Goal: Transaction & Acquisition: Purchase product/service

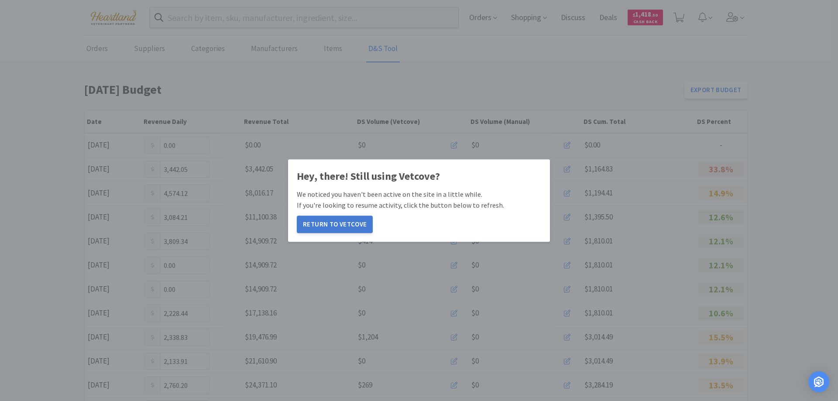
drag, startPoint x: 0, startPoint y: 0, endPoint x: 330, endPoint y: 228, distance: 401.1
click at [330, 228] on button "Return to Vetcove" at bounding box center [335, 224] width 76 height 17
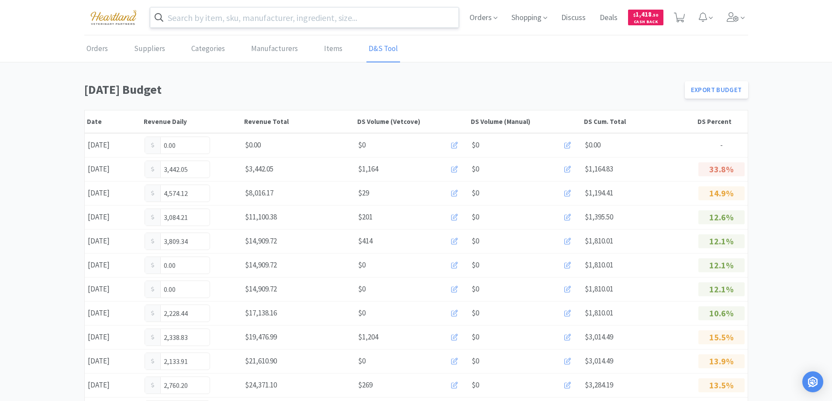
click at [272, 26] on input "text" at bounding box center [304, 17] width 309 height 20
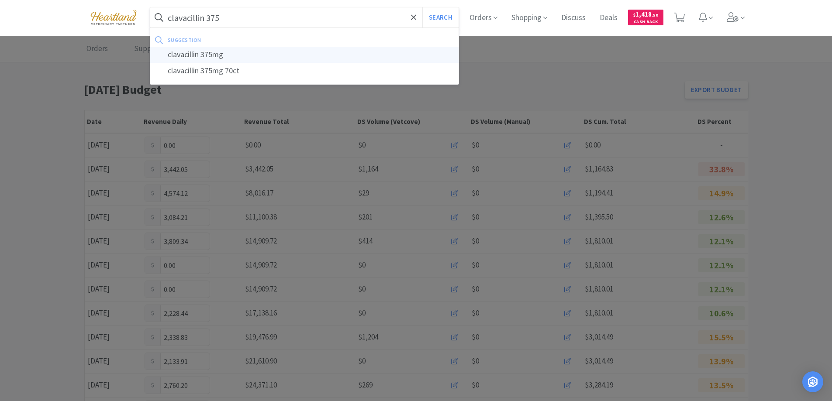
type input "clavacillin 375"
click at [422, 7] on button "Search" at bounding box center [440, 17] width 36 height 20
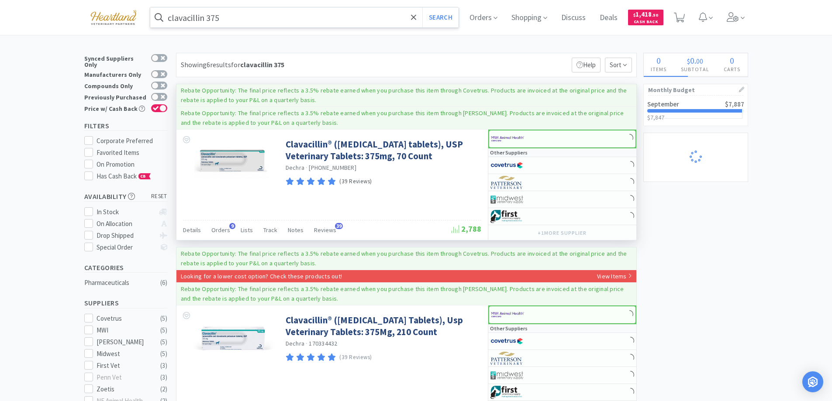
select select "1"
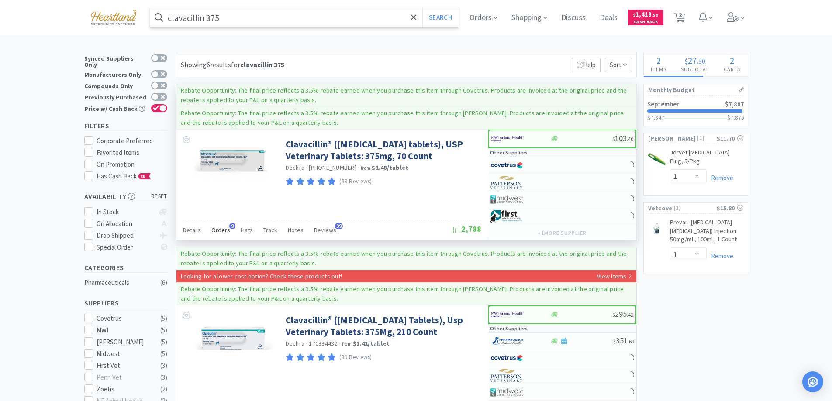
select select "1"
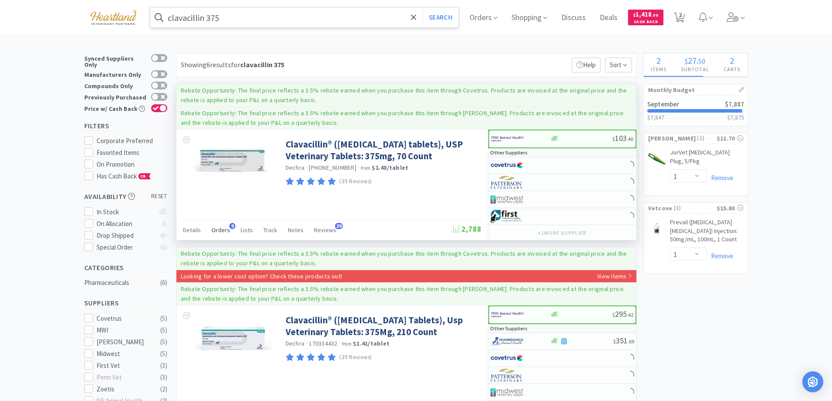
select select "1"
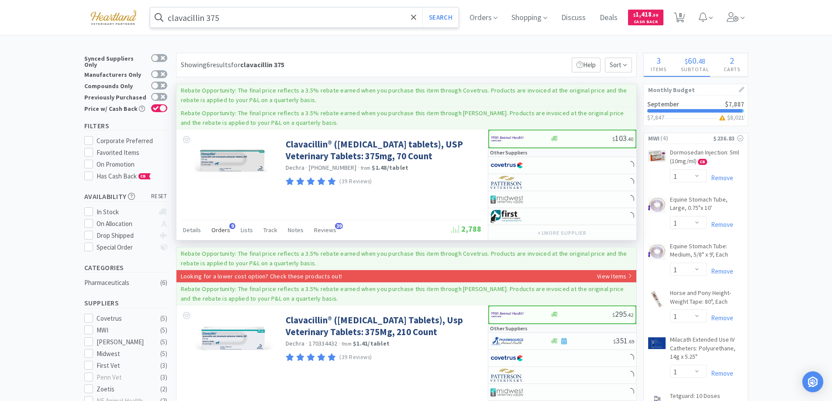
click at [221, 227] on span "Orders" at bounding box center [220, 230] width 19 height 8
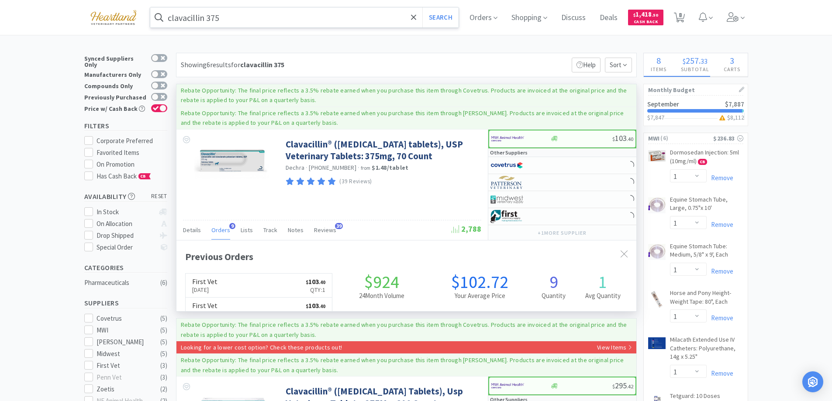
scroll to position [234, 460]
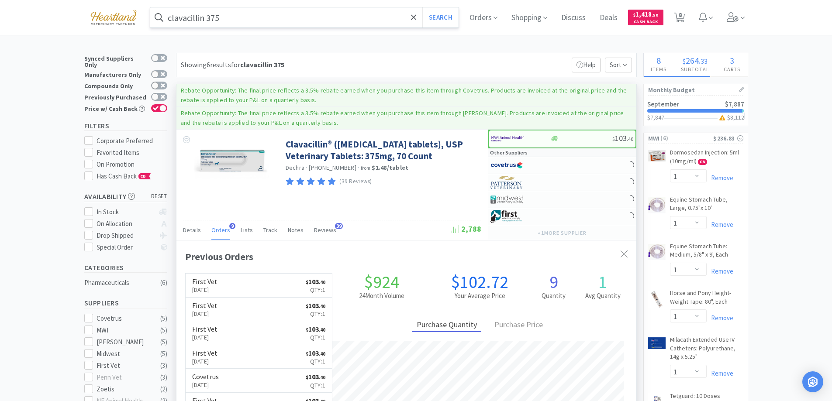
select select "1"
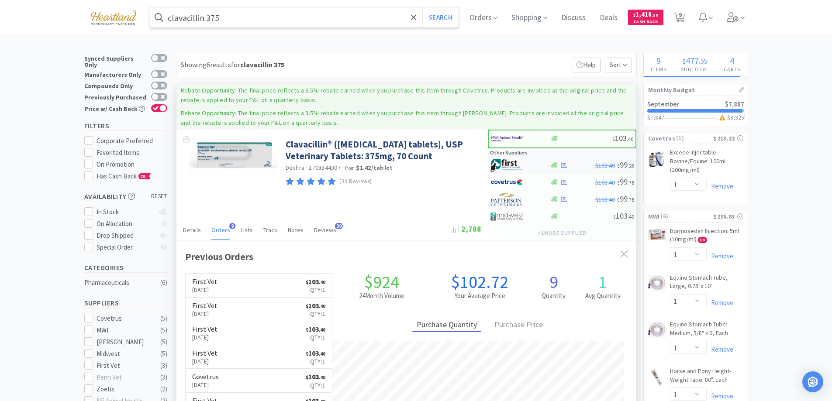
click at [532, 163] on div at bounding box center [514, 165] width 48 height 15
select select "1"
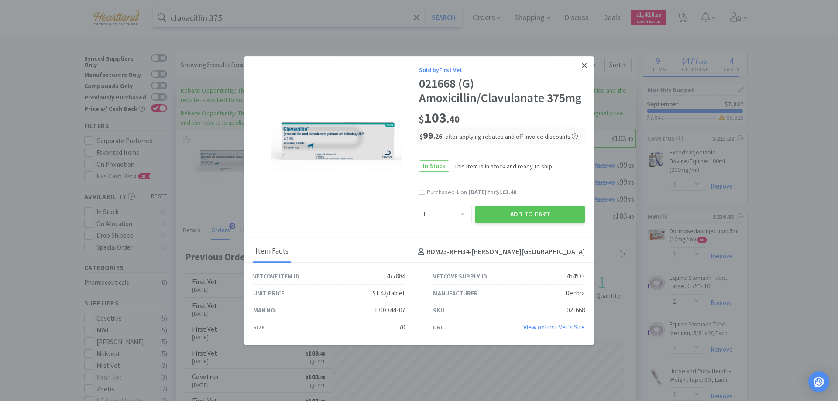
click at [589, 61] on link at bounding box center [584, 65] width 15 height 19
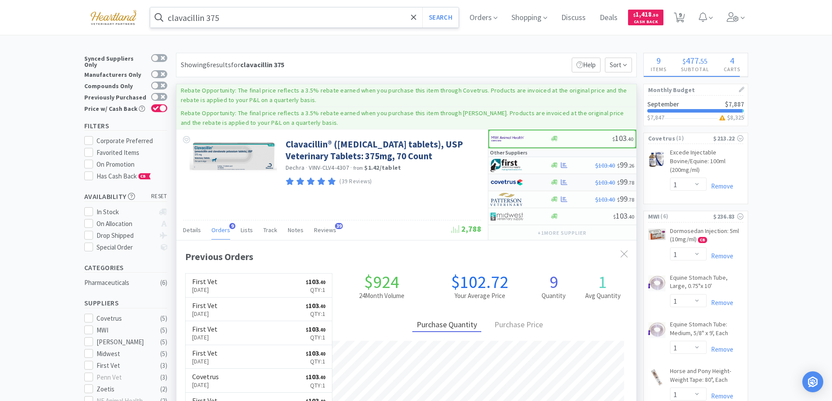
click at [529, 176] on div at bounding box center [514, 182] width 48 height 15
select select "1"
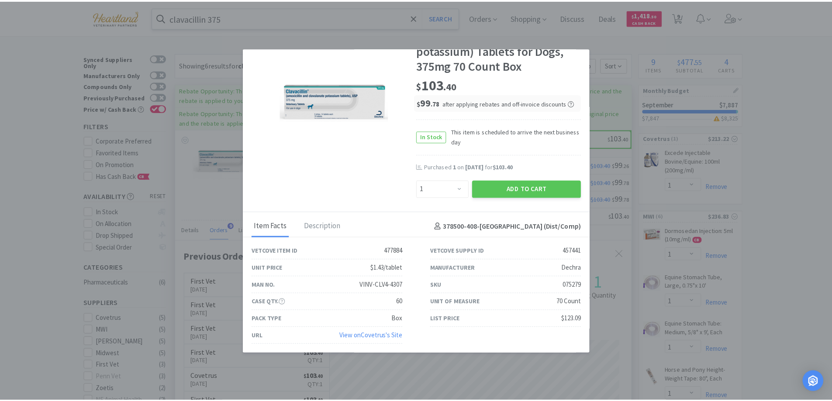
scroll to position [0, 0]
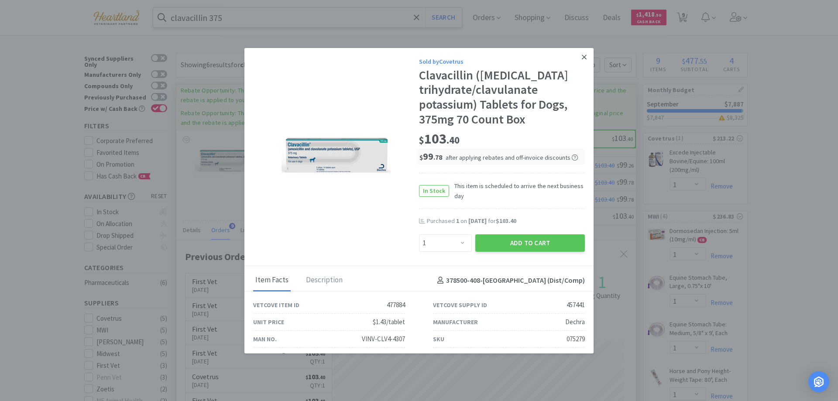
click at [582, 55] on icon at bounding box center [584, 57] width 5 height 8
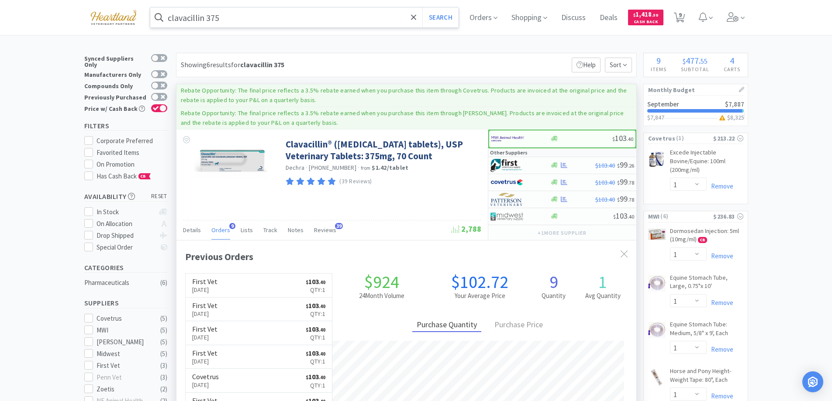
click at [255, 23] on input "clavacillin 375" at bounding box center [304, 17] width 309 height 20
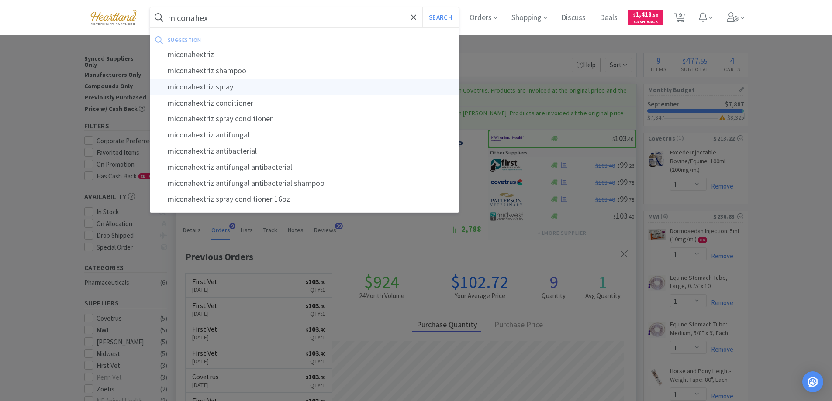
click at [229, 83] on div "miconahextriz spray" at bounding box center [304, 87] width 309 height 16
type input "miconahextriz spray"
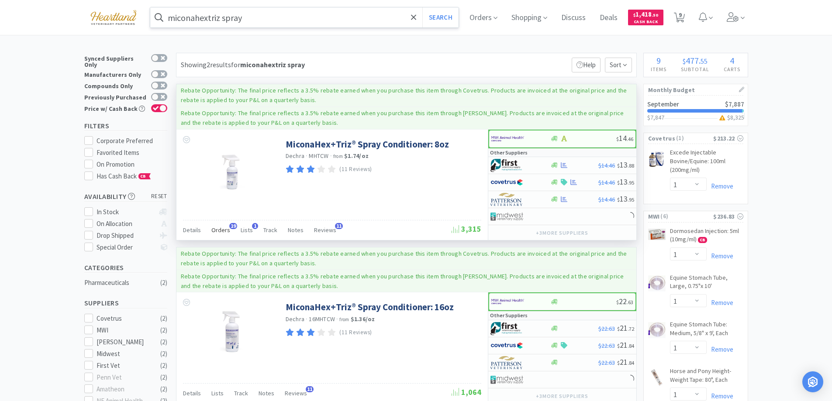
click at [214, 231] on span "Orders" at bounding box center [220, 230] width 19 height 8
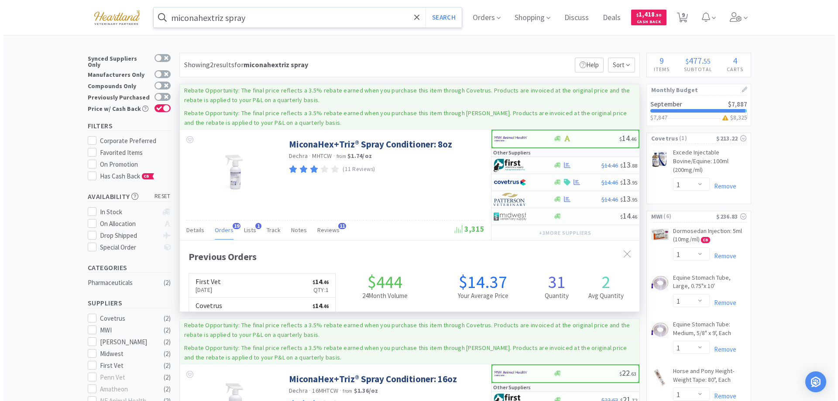
scroll to position [234, 460]
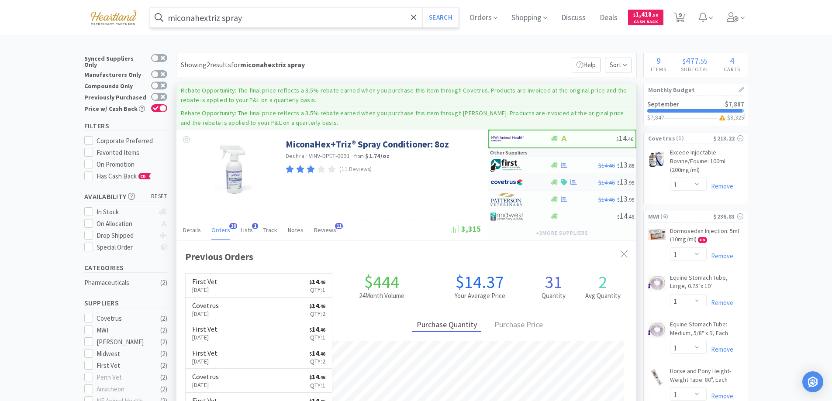
click at [536, 181] on div at bounding box center [514, 182] width 48 height 15
select select "1"
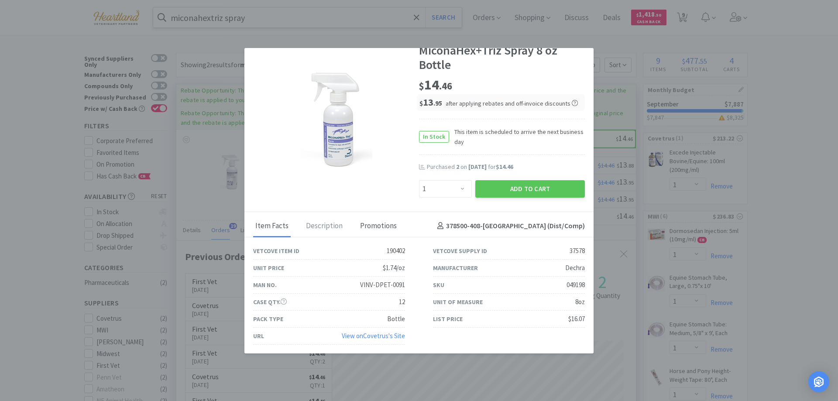
scroll to position [0, 0]
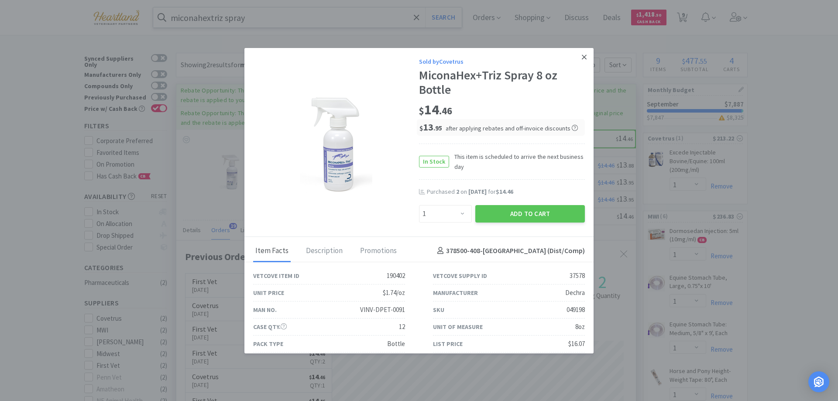
click at [582, 55] on icon at bounding box center [584, 57] width 5 height 8
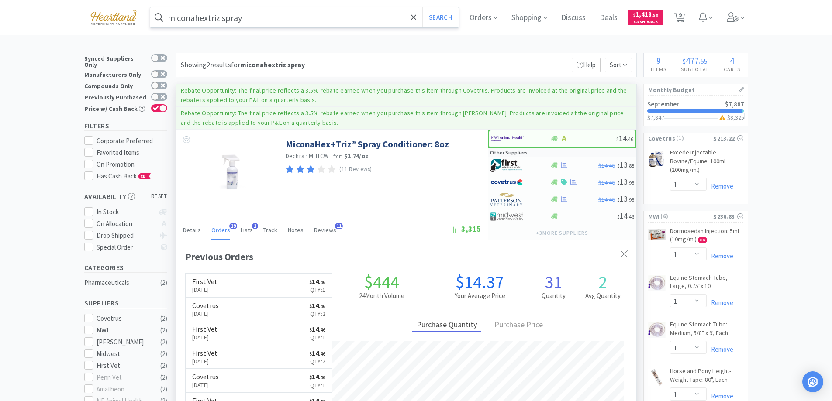
click at [263, 13] on input "miconahextriz spray" at bounding box center [304, 17] width 309 height 20
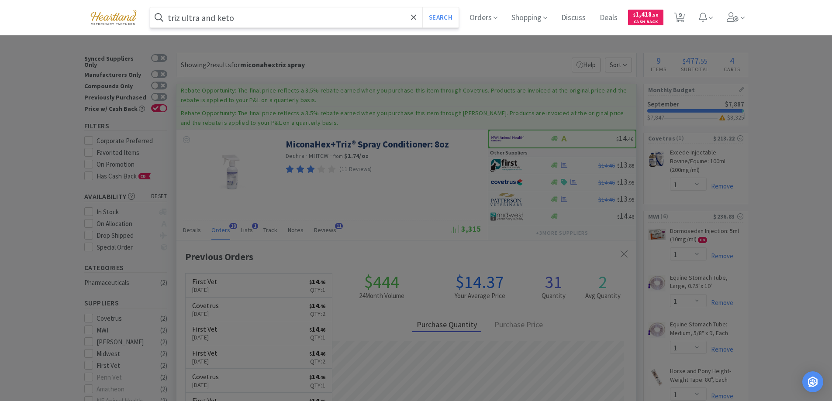
type input "triz ultra and keto"
click at [422, 7] on button "Search" at bounding box center [440, 17] width 36 height 20
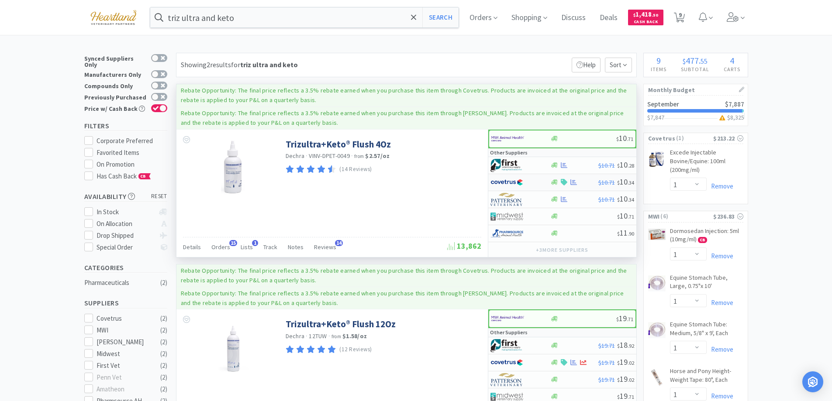
click at [530, 182] on div at bounding box center [514, 182] width 48 height 15
select select "1"
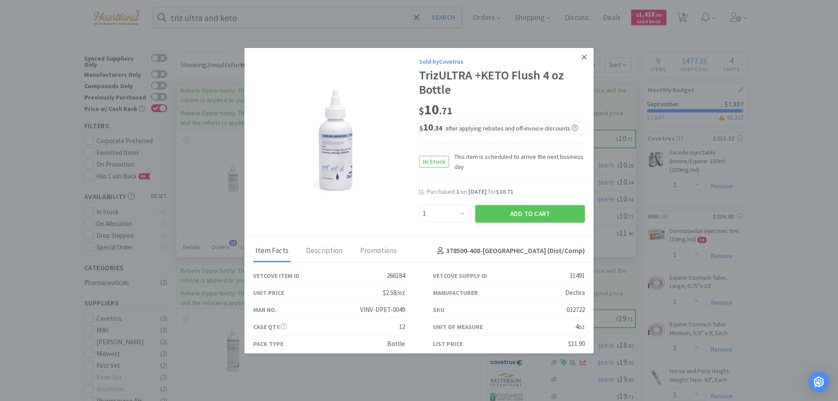
click at [582, 56] on icon at bounding box center [584, 57] width 5 height 8
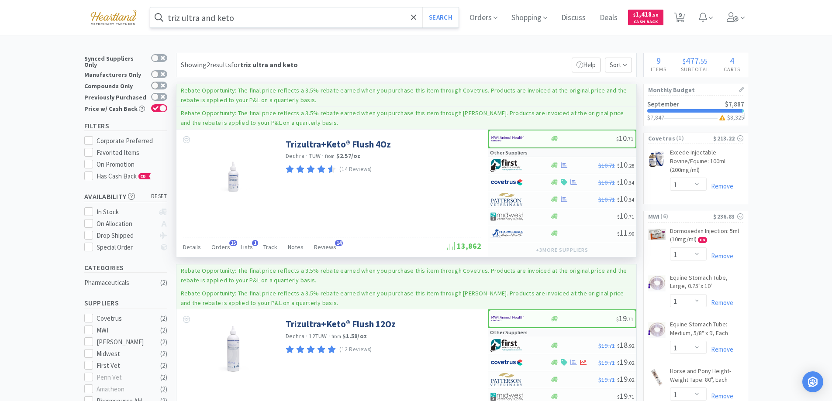
click at [344, 17] on input "triz ultra and keto" at bounding box center [304, 17] width 309 height 20
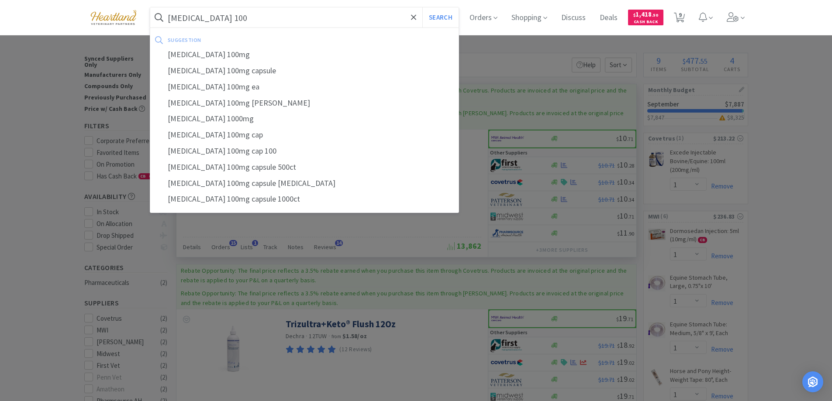
type input "[MEDICAL_DATA] 100"
click at [422, 7] on button "Search" at bounding box center [440, 17] width 36 height 20
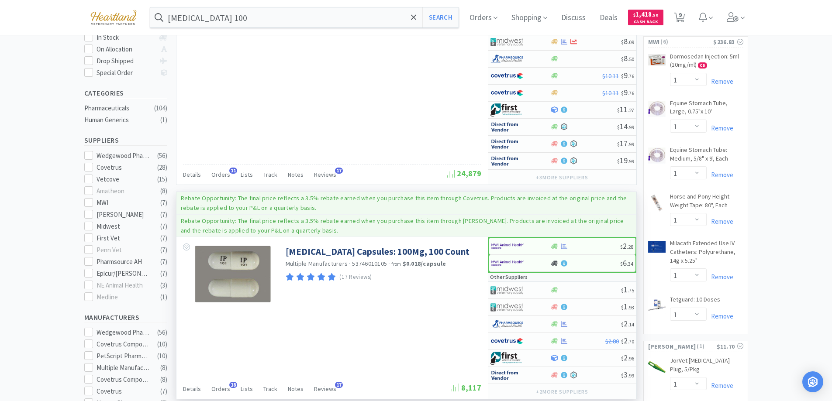
scroll to position [218, 0]
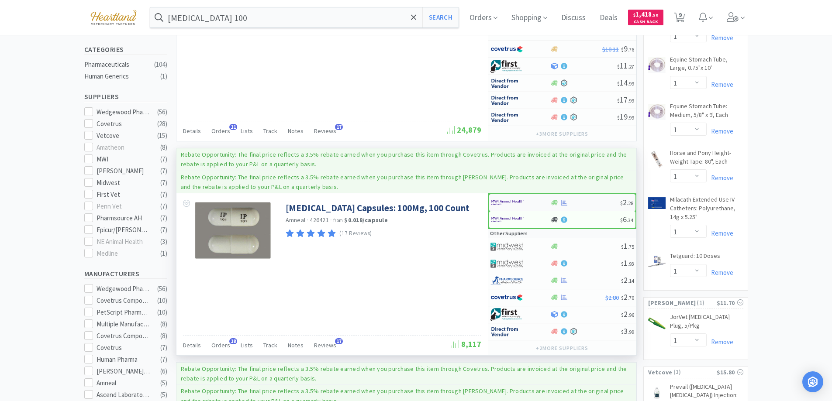
click at [532, 201] on div at bounding box center [515, 202] width 48 height 15
select select "1"
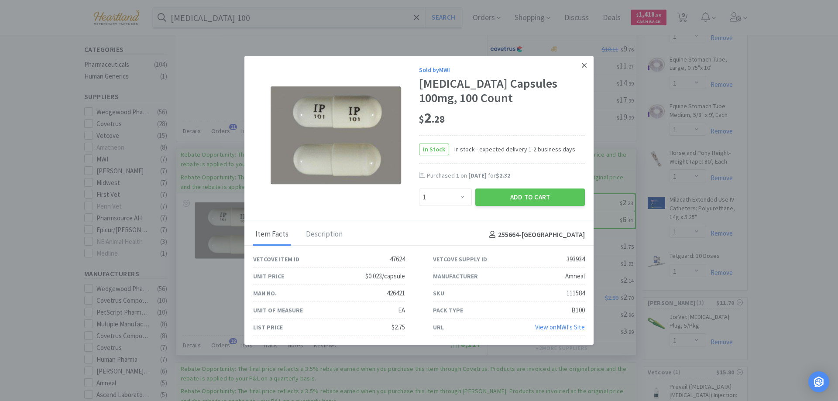
click at [583, 66] on icon at bounding box center [584, 66] width 5 height 8
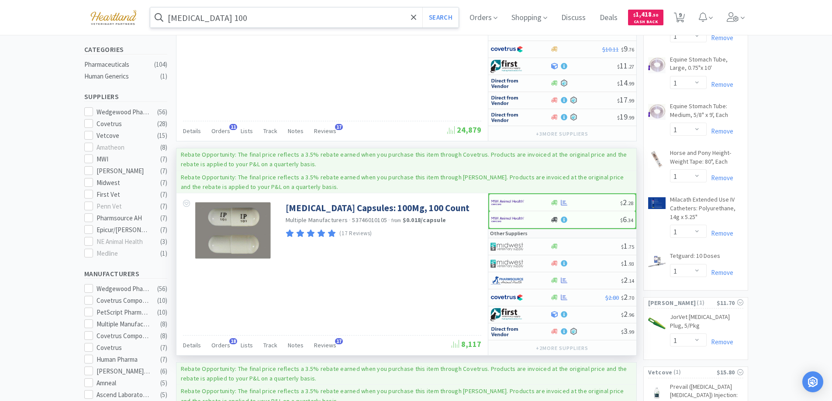
click at [285, 14] on input "[MEDICAL_DATA] 100" at bounding box center [304, 17] width 309 height 20
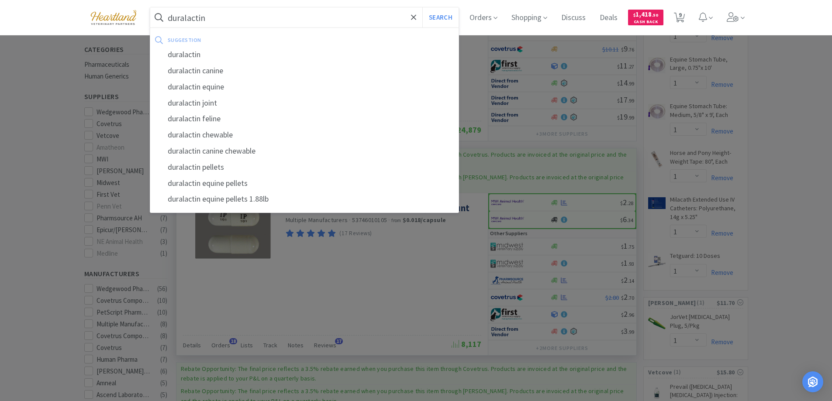
type input "duralactin"
click at [422, 7] on button "Search" at bounding box center [440, 17] width 36 height 20
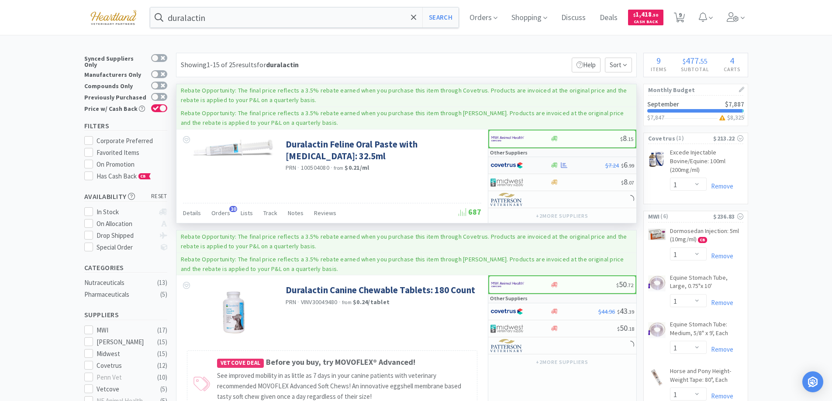
click at [532, 162] on div at bounding box center [514, 165] width 48 height 15
select select "1"
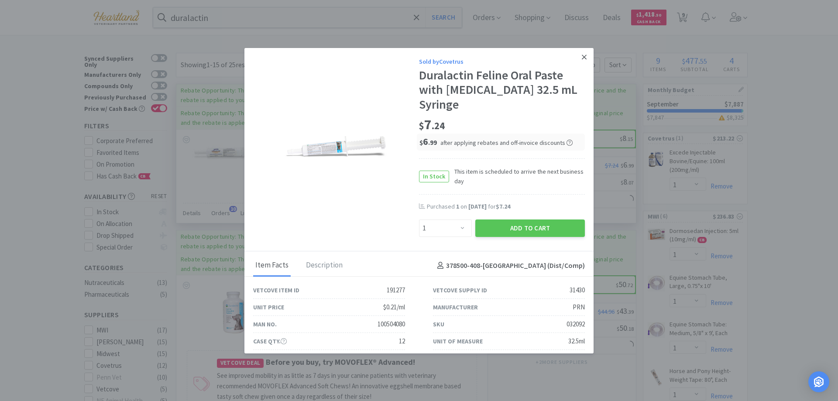
click at [577, 59] on link at bounding box center [584, 57] width 15 height 19
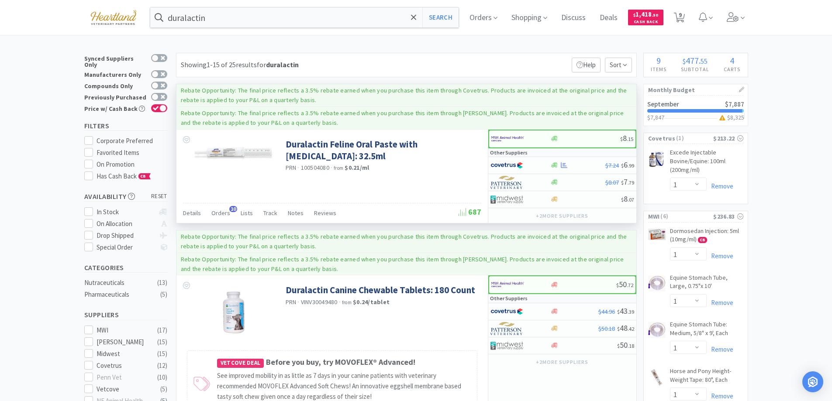
click at [259, 28] on div "duralactin Search Orders Shopping Discuss Discuss Deals Deals $ 1,418 . 50 Cash…" at bounding box center [416, 17] width 664 height 35
click at [259, 24] on input "duralactin" at bounding box center [304, 17] width 309 height 20
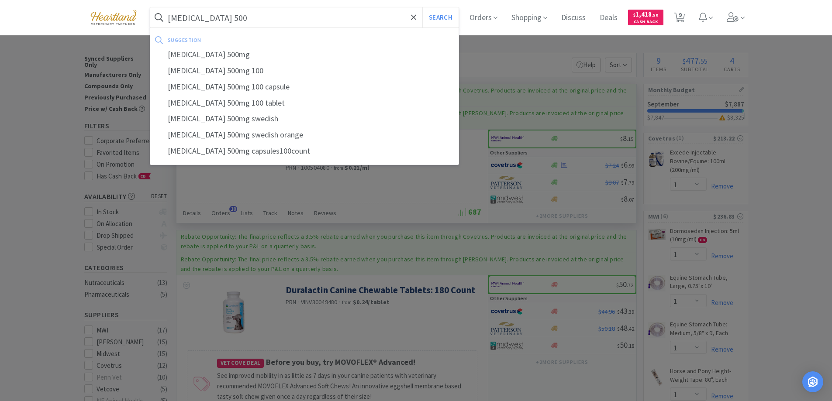
type input "[MEDICAL_DATA] 500"
click at [422, 7] on button "Search" at bounding box center [440, 17] width 36 height 20
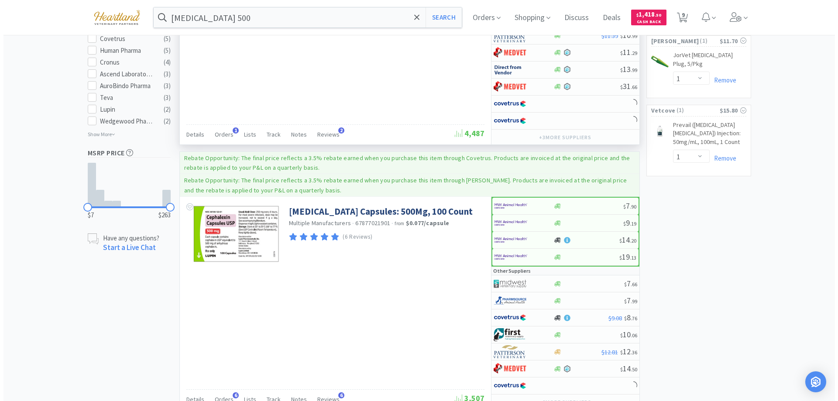
scroll to position [524, 0]
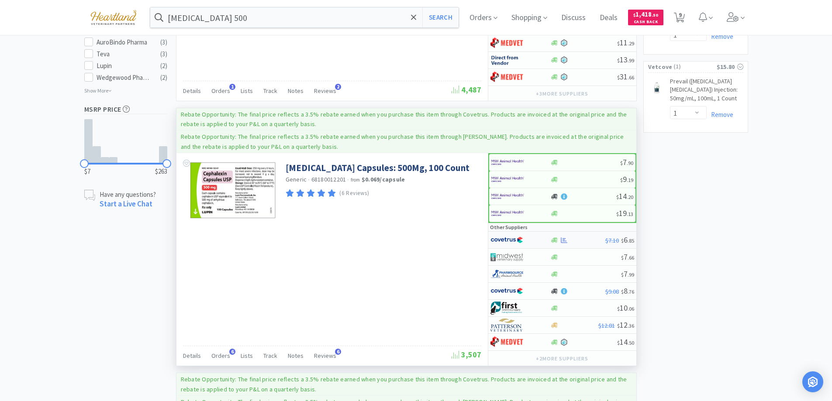
click at [534, 238] on div at bounding box center [514, 240] width 48 height 15
select select "1"
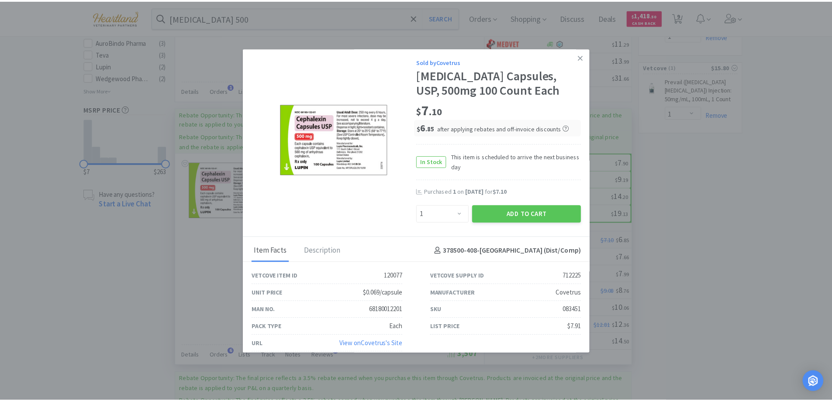
scroll to position [8, 0]
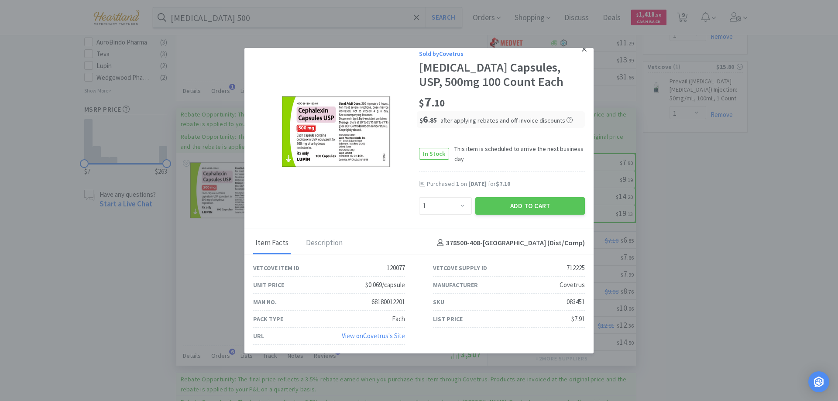
click at [582, 51] on icon at bounding box center [584, 49] width 5 height 8
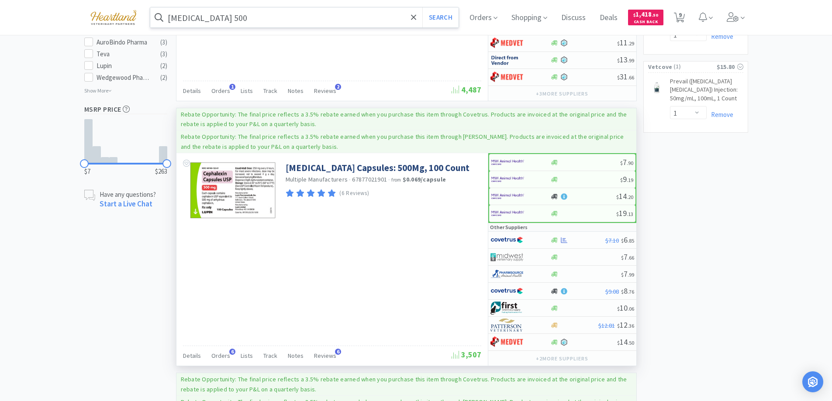
click at [263, 23] on input "[MEDICAL_DATA] 500" at bounding box center [304, 17] width 309 height 20
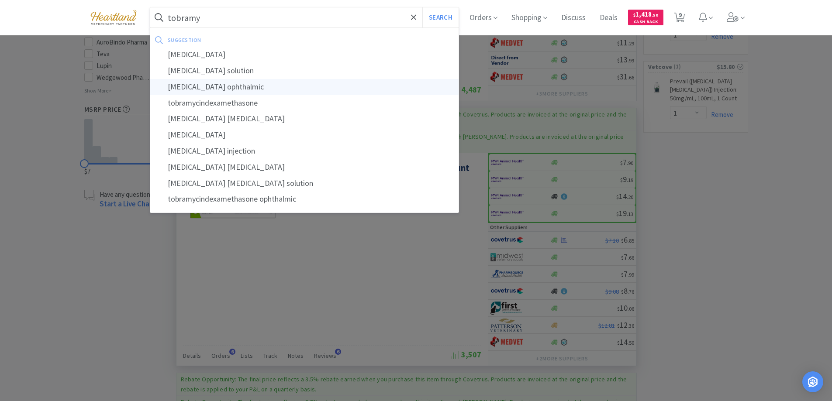
click at [203, 82] on div "[MEDICAL_DATA] ophthalmic" at bounding box center [304, 87] width 309 height 16
type input "[MEDICAL_DATA] ophthalmic"
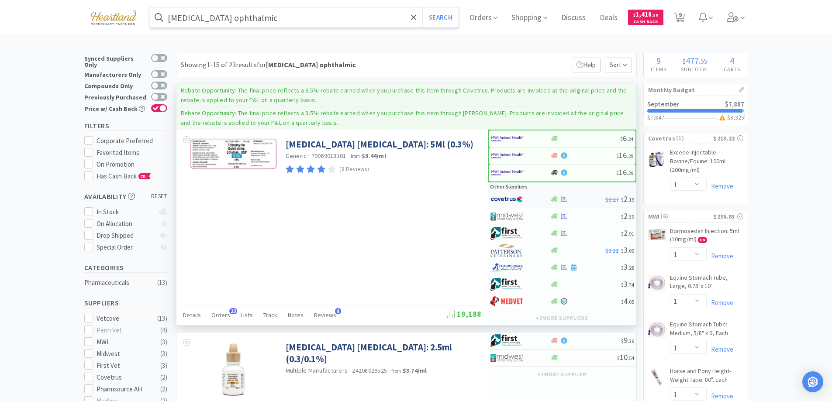
click at [545, 199] on div at bounding box center [520, 199] width 60 height 15
select select "1"
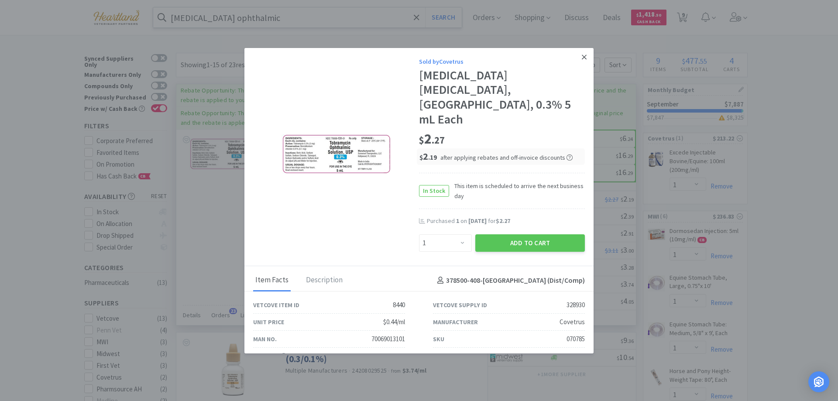
click at [582, 58] on icon at bounding box center [584, 57] width 5 height 5
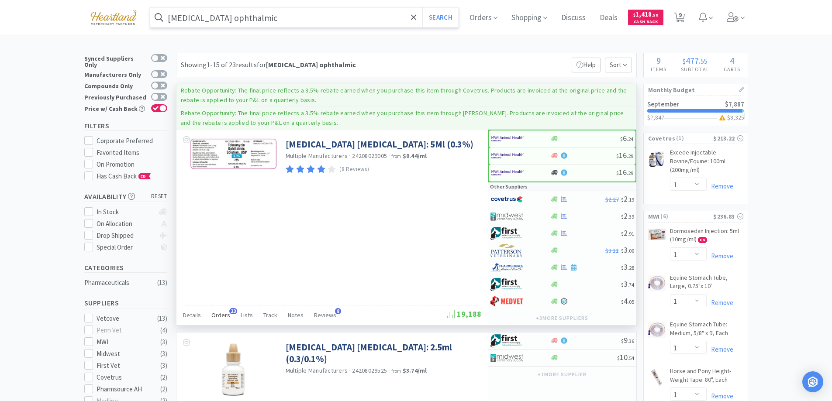
click at [224, 314] on span "Orders" at bounding box center [220, 315] width 19 height 8
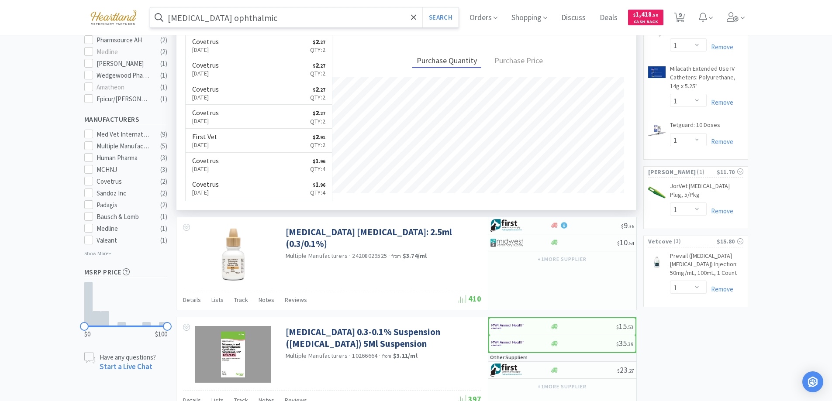
scroll to position [218, 0]
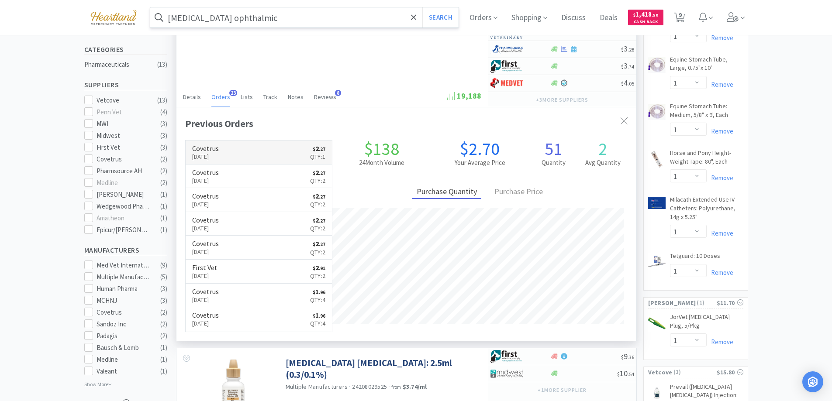
click at [256, 154] on link "Covetrus [DATE] $ 2 . 27 Qty: 1" at bounding box center [259, 153] width 147 height 24
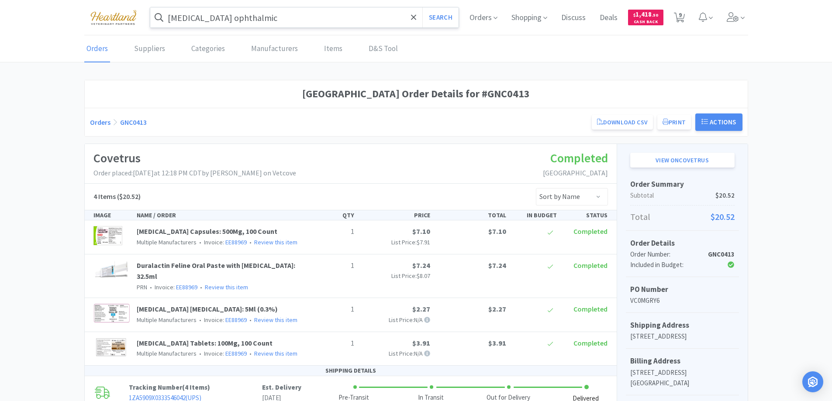
scroll to position [218, 0]
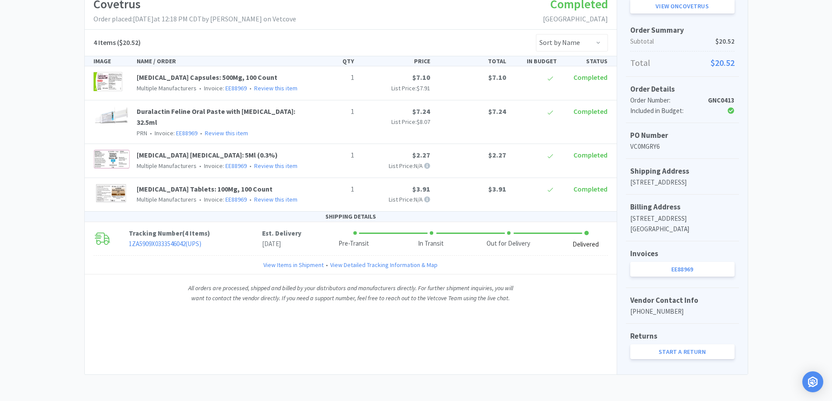
select select "1"
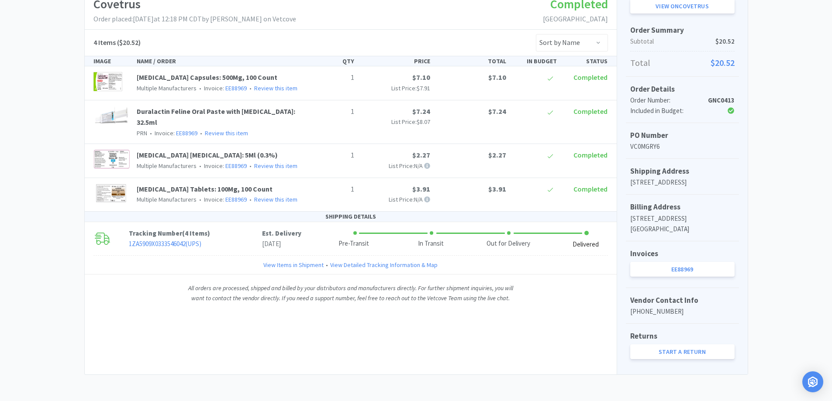
select select "1"
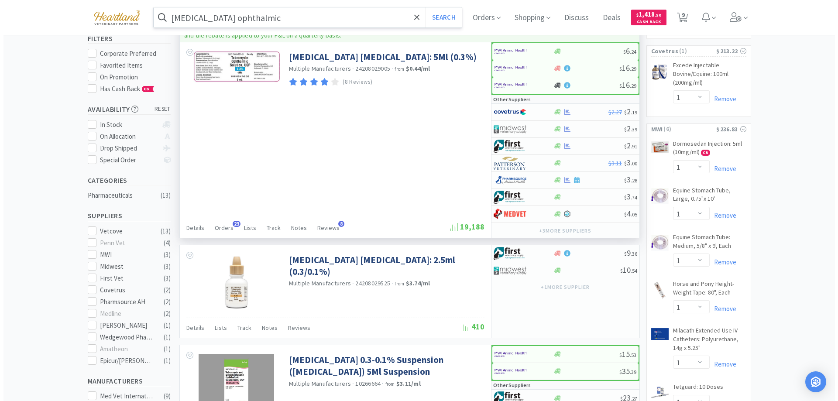
scroll to position [0, 0]
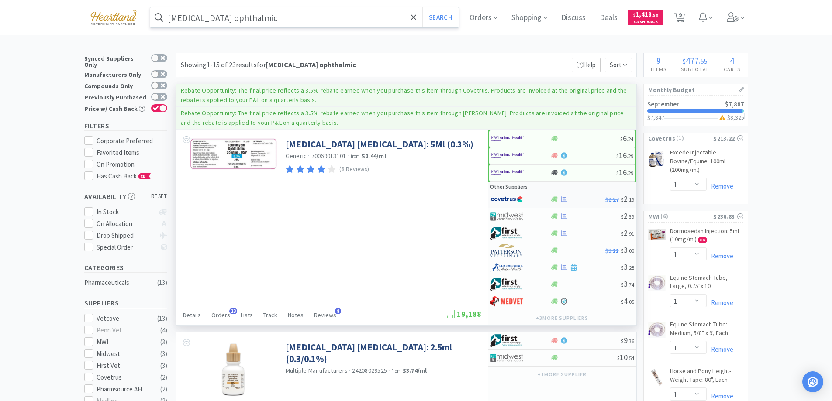
click at [534, 200] on div at bounding box center [514, 199] width 48 height 15
select select "1"
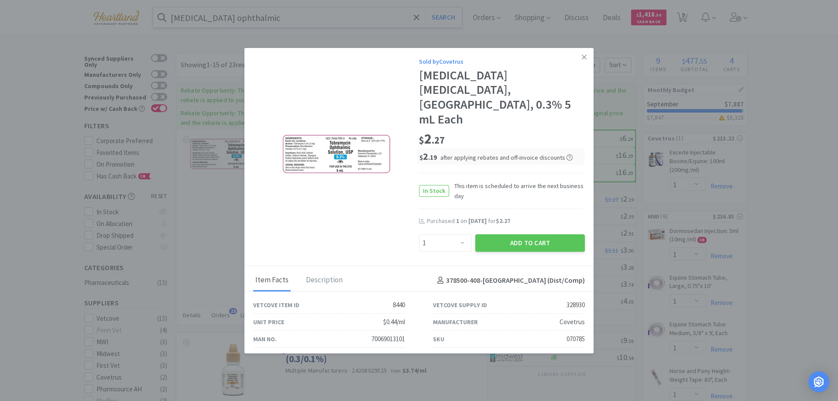
click at [582, 56] on icon at bounding box center [584, 57] width 5 height 5
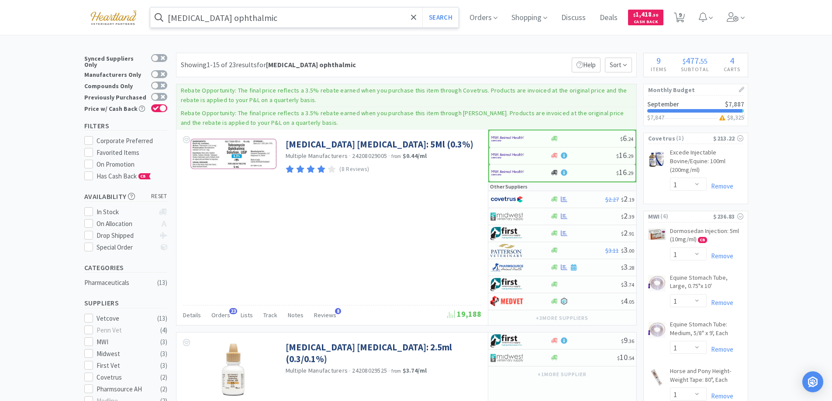
click at [301, 22] on input "[MEDICAL_DATA] ophthalmic" at bounding box center [304, 17] width 309 height 20
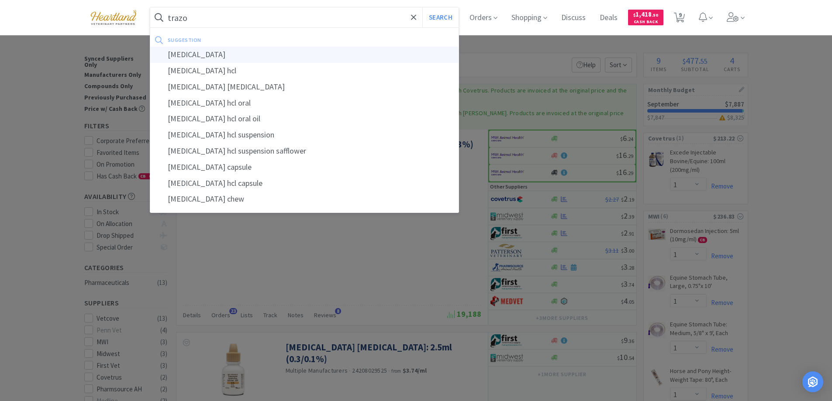
click at [189, 62] on div "[MEDICAL_DATA]" at bounding box center [304, 55] width 309 height 16
type input "[MEDICAL_DATA]"
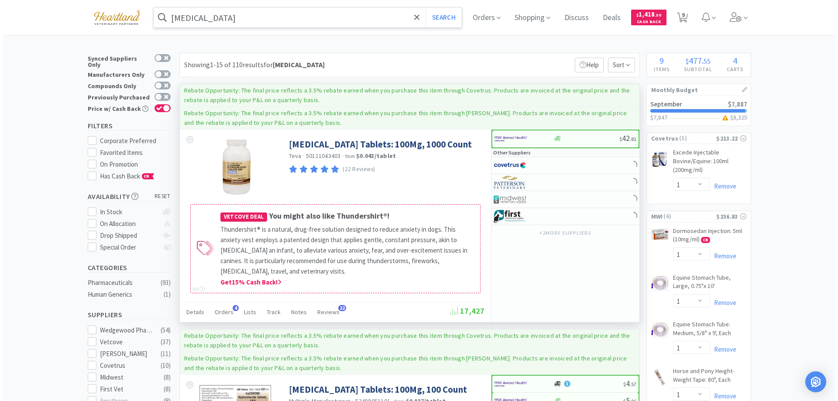
scroll to position [175, 0]
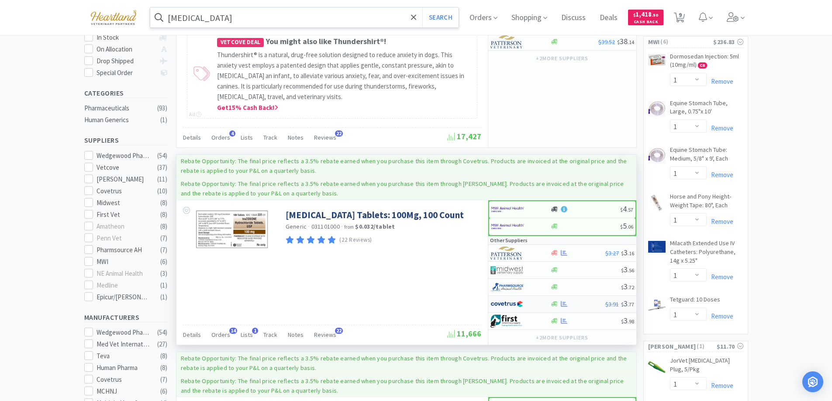
click at [535, 301] on div at bounding box center [514, 304] width 48 height 15
select select "1"
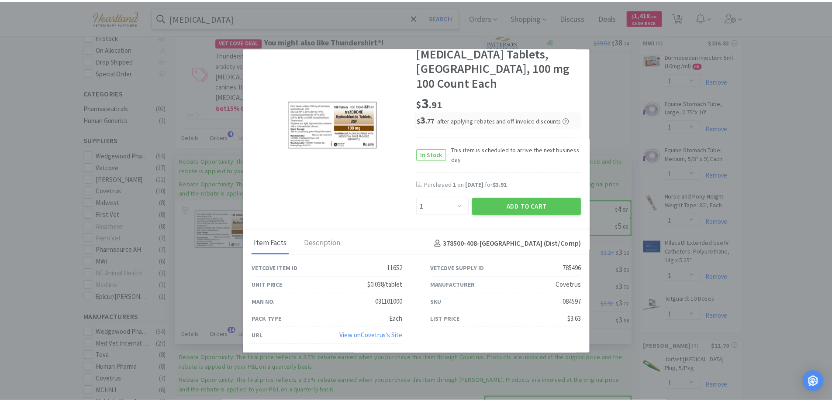
scroll to position [0, 0]
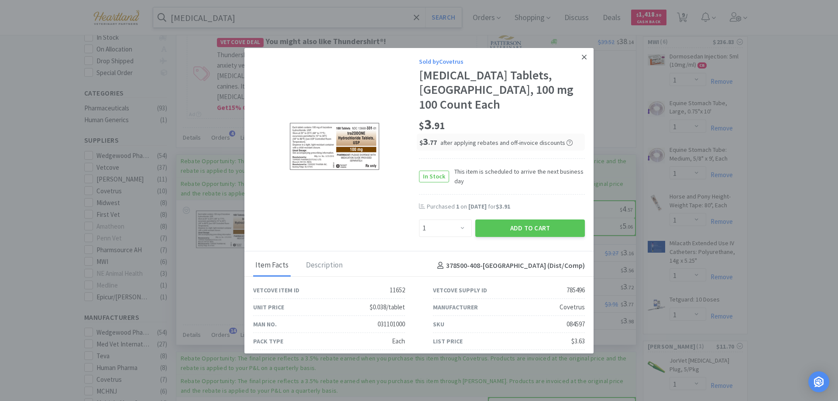
click at [582, 59] on icon at bounding box center [584, 57] width 5 height 8
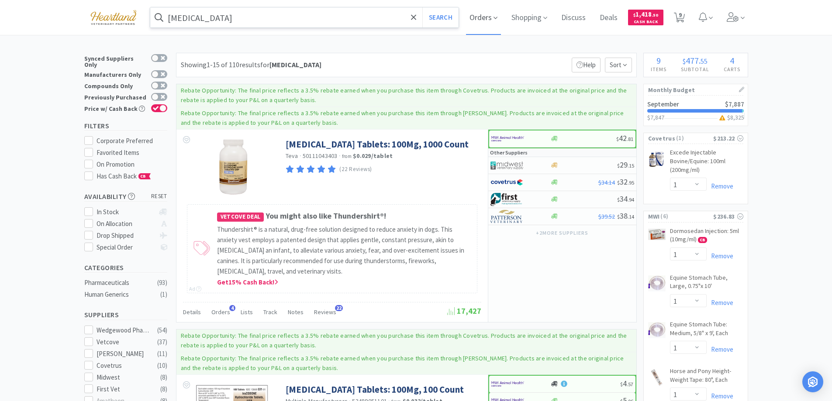
click at [494, 21] on span "Orders" at bounding box center [483, 17] width 35 height 35
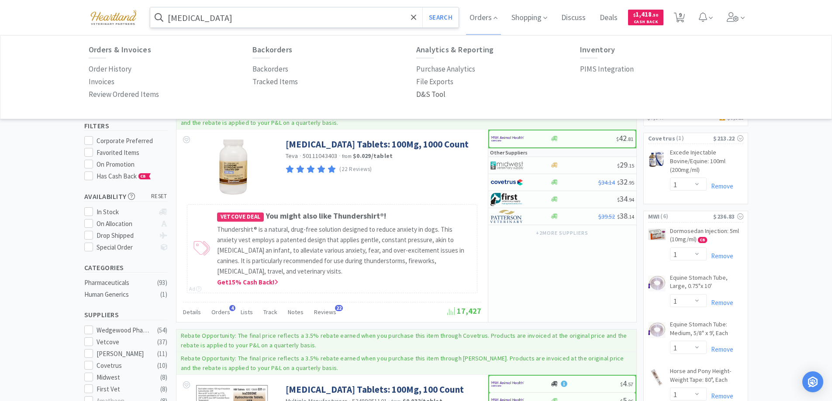
click at [427, 91] on p "D&S Tool" at bounding box center [430, 95] width 29 height 12
